Goal: Task Accomplishment & Management: Use online tool/utility

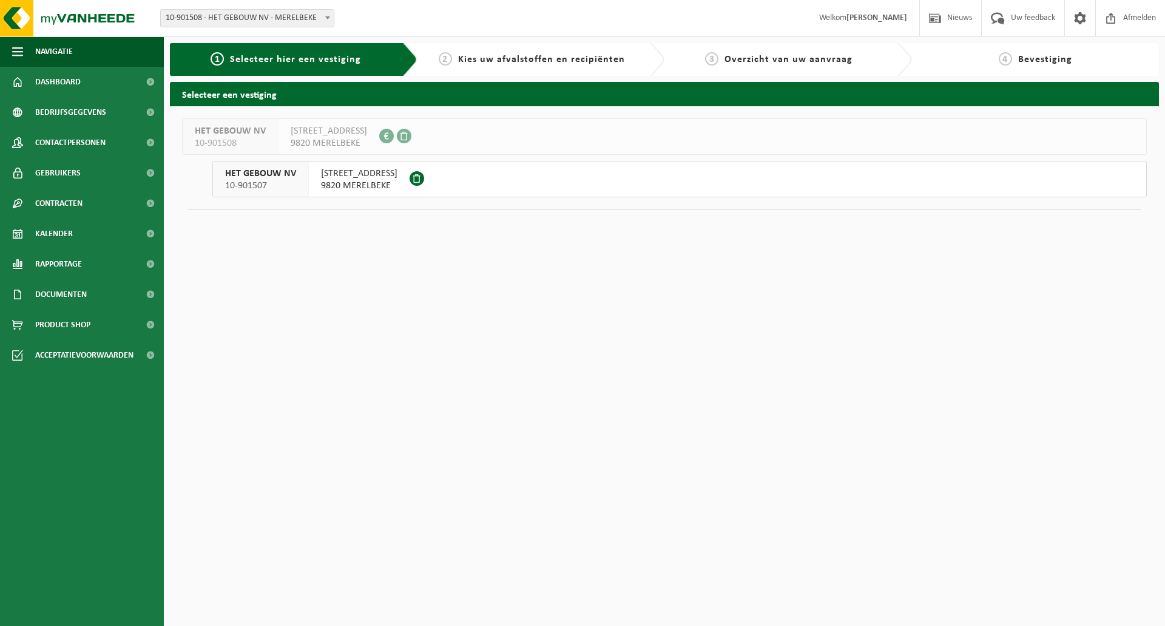
click at [323, 189] on span "9820 MERELBEKE" at bounding box center [359, 186] width 76 height 12
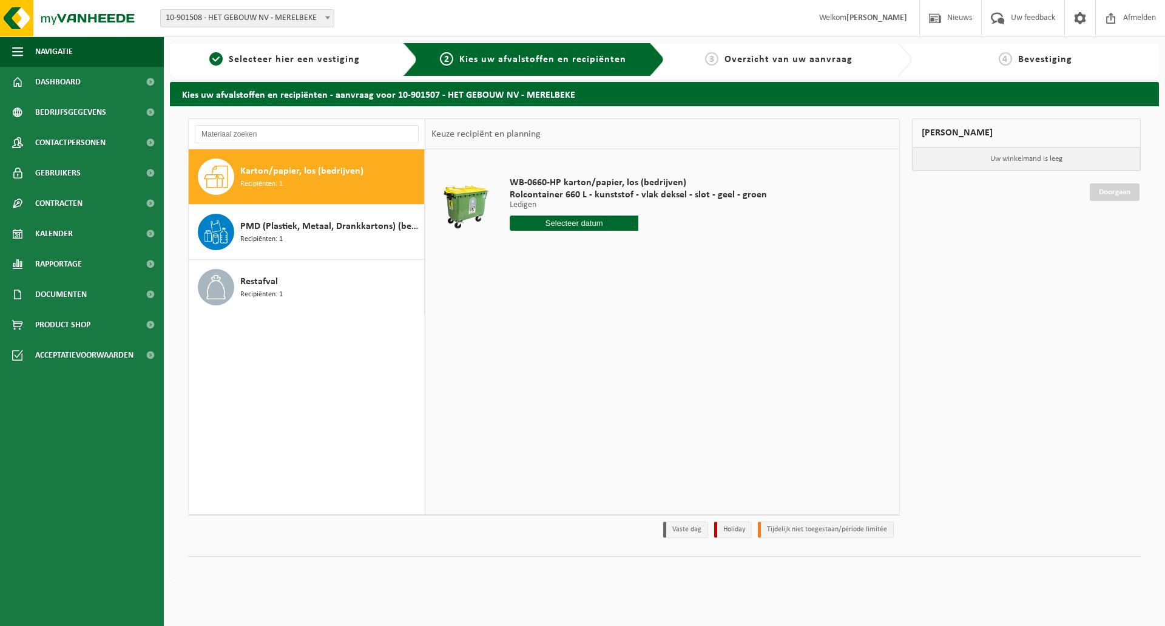
click at [333, 164] on span "Karton/papier, los (bedrijven)" at bounding box center [301, 171] width 123 height 15
click at [616, 220] on input "text" at bounding box center [574, 222] width 129 height 15
click at [520, 313] on div "8" at bounding box center [520, 311] width 21 height 19
type input "Van 2025-09-08"
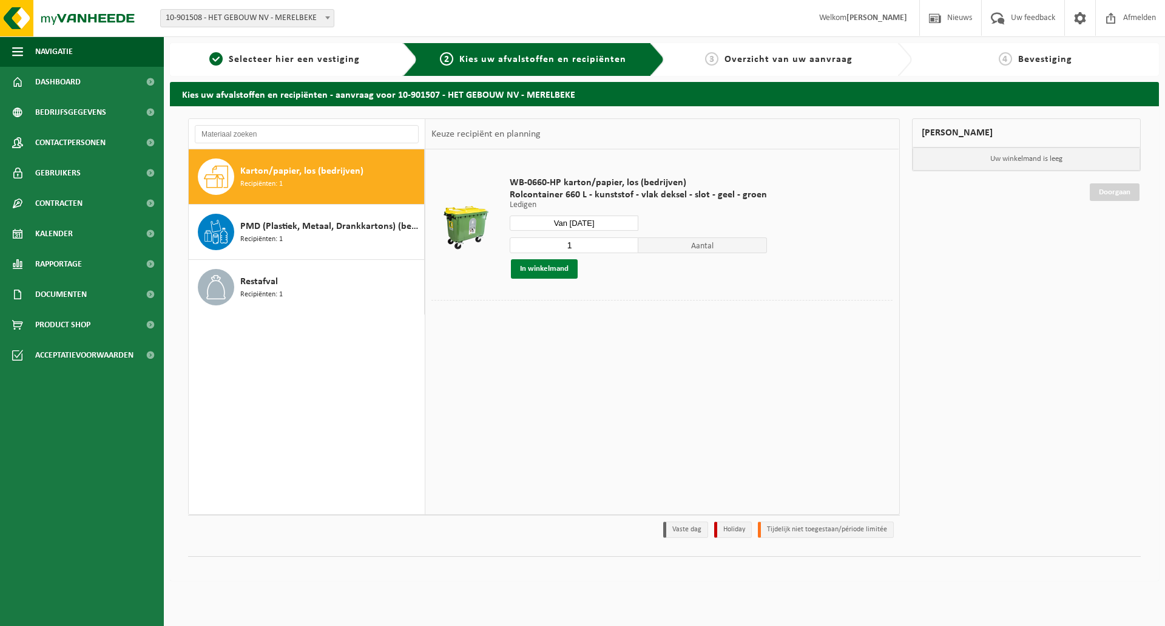
click at [530, 269] on button "In winkelmand" at bounding box center [544, 268] width 67 height 19
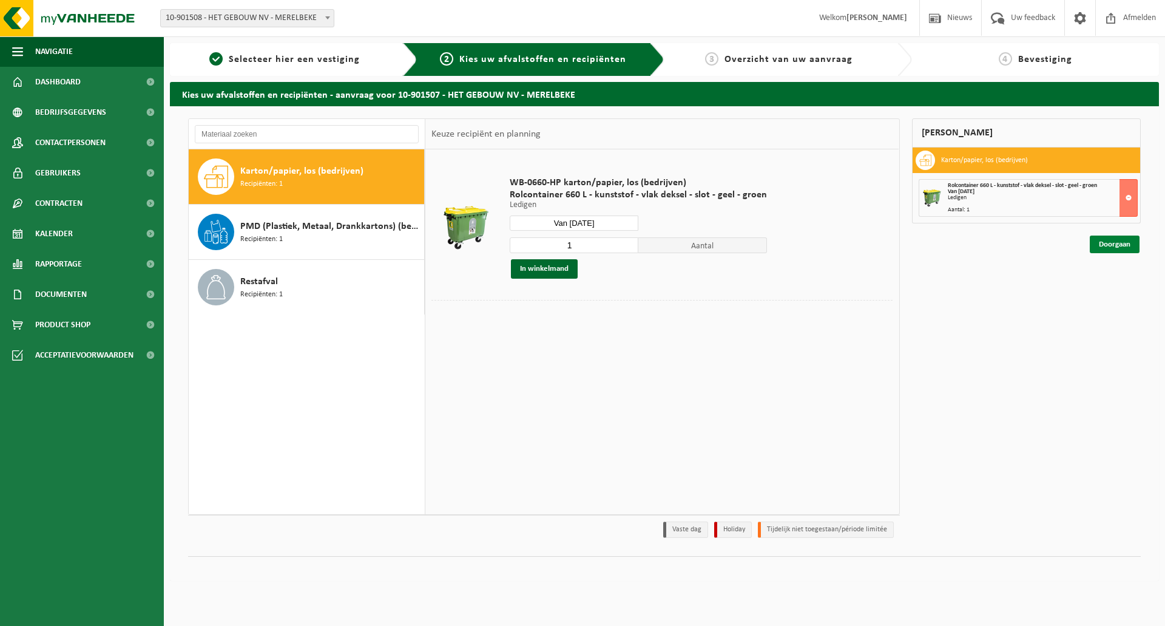
click at [1099, 244] on link "Doorgaan" at bounding box center [1115, 244] width 50 height 18
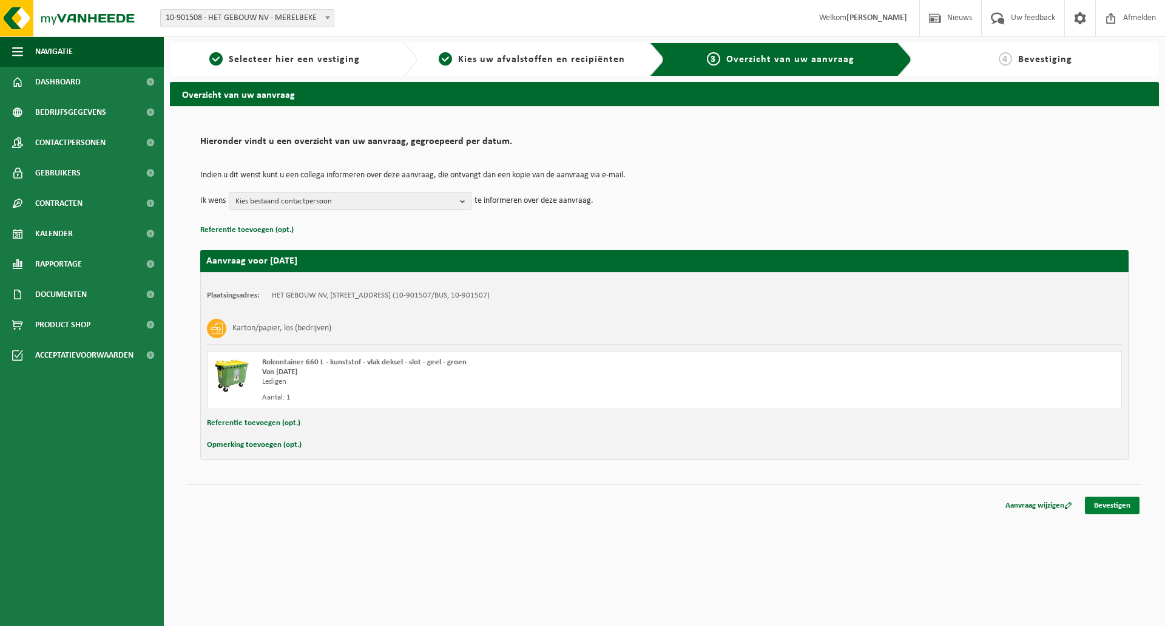
click at [1117, 500] on link "Bevestigen" at bounding box center [1112, 505] width 55 height 18
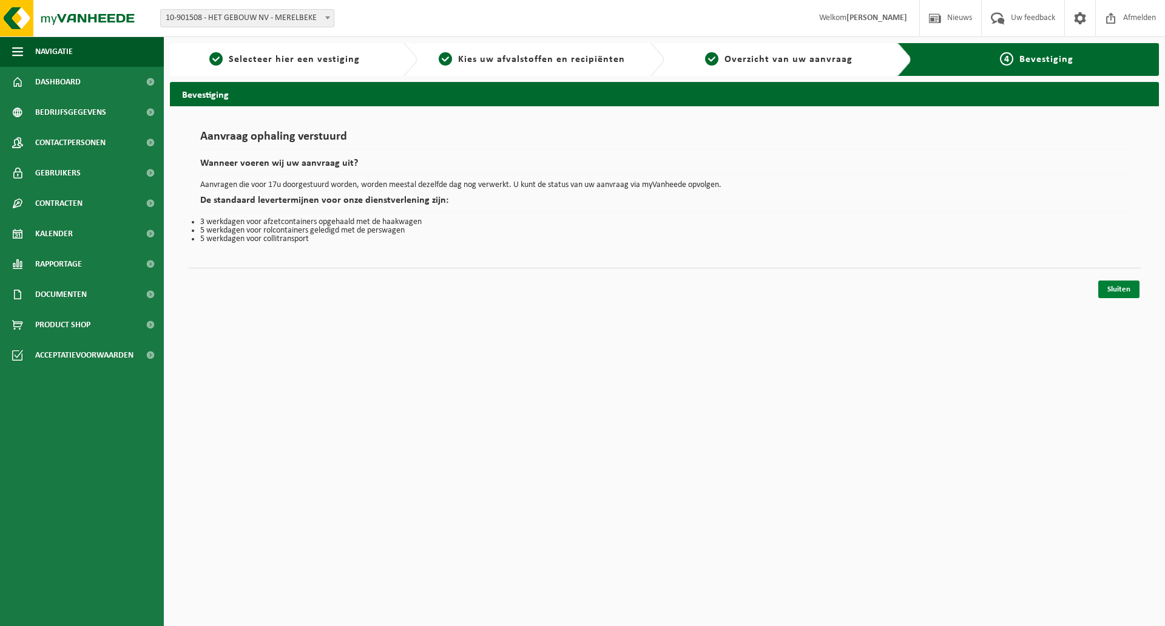
click at [1117, 293] on link "Sluiten" at bounding box center [1118, 289] width 41 height 18
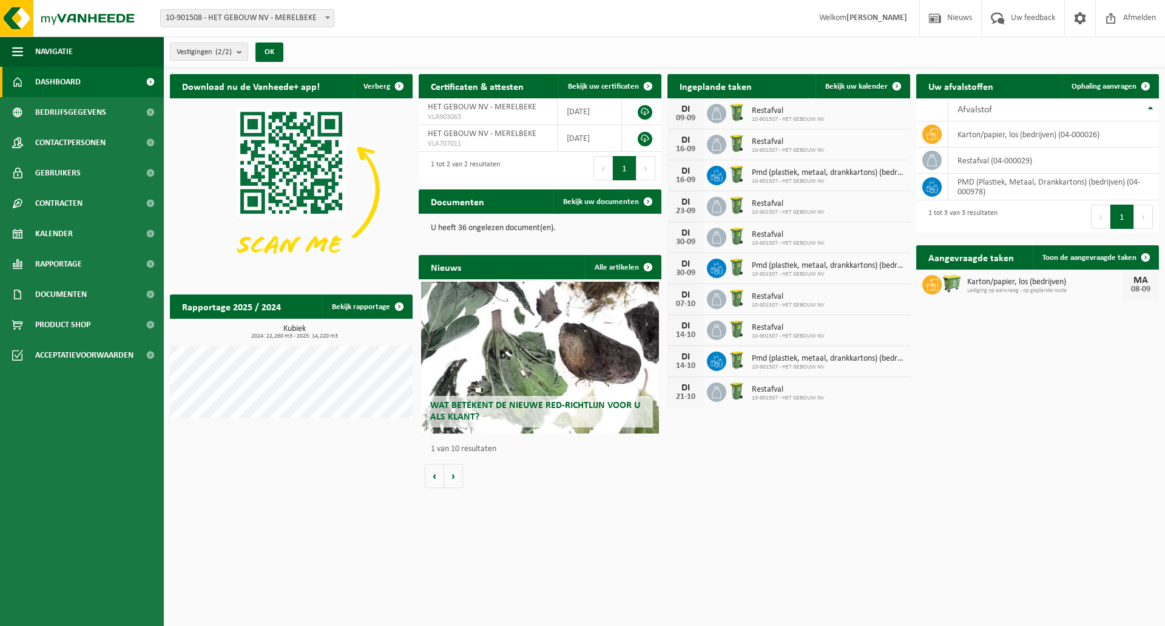
click at [610, 510] on html "Vestiging: 10-901508 - HET GEBOUW NV - MERELBEKE 10-901507 - HET GEBOUW NV - ME…" at bounding box center [582, 313] width 1165 height 626
click at [612, 509] on html "Vestiging: 10-901508 - HET GEBOUW NV - MERELBEKE 10-901507 - HET GEBOUW NV - ME…" at bounding box center [582, 313] width 1165 height 626
